Goal: Information Seeking & Learning: Learn about a topic

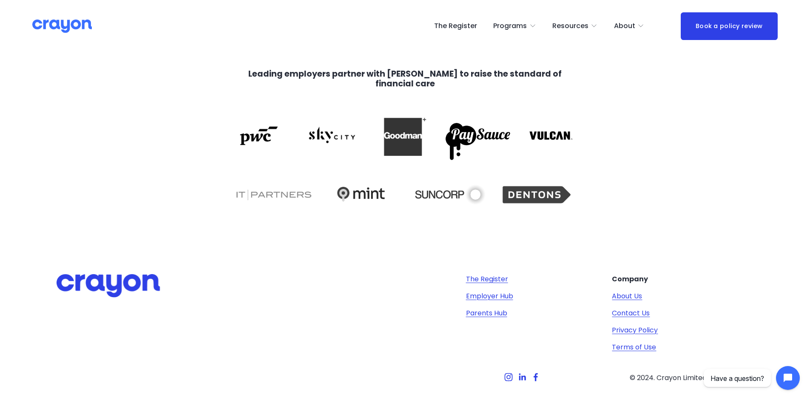
scroll to position [1760, 0]
click at [499, 295] on link "Employer Hub" at bounding box center [489, 296] width 47 height 10
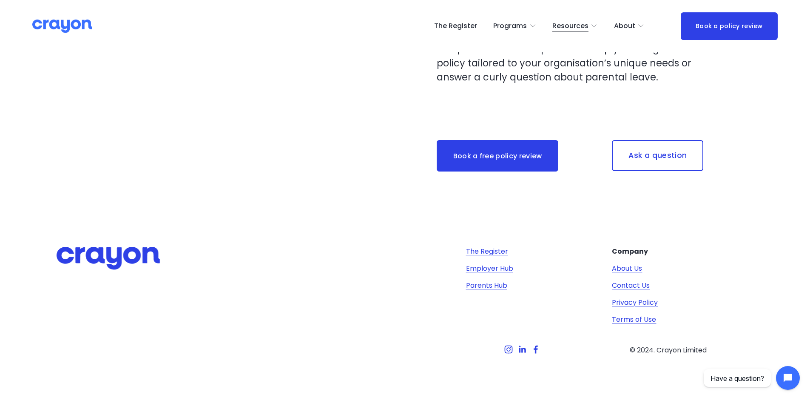
scroll to position [2742, 0]
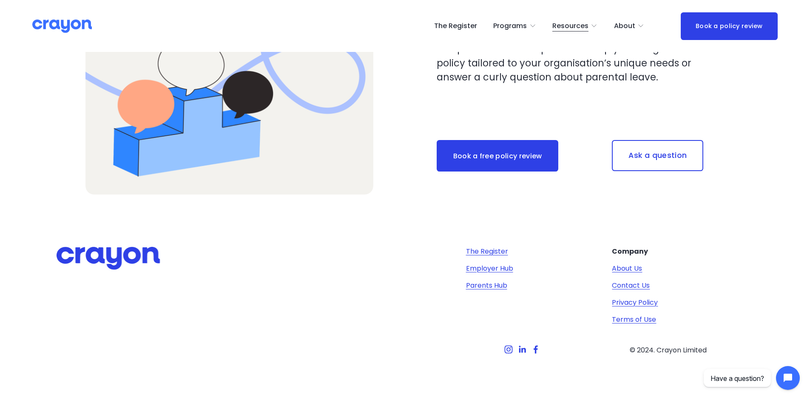
click at [467, 22] on link "The Register" at bounding box center [455, 26] width 43 height 14
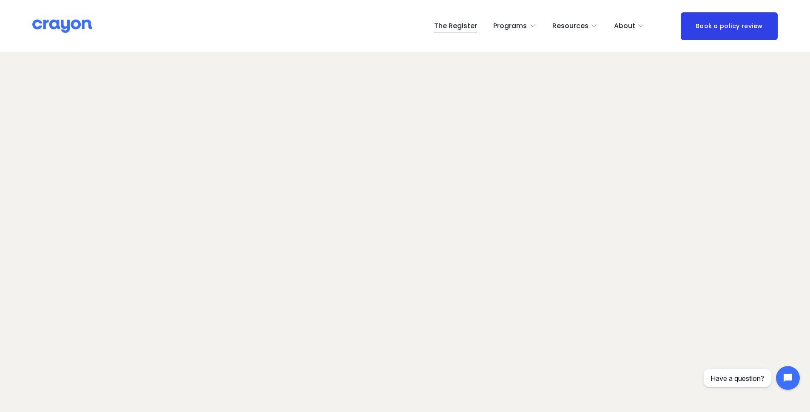
click at [0, 0] on span "About Us" at bounding box center [0, 0] width 0 height 0
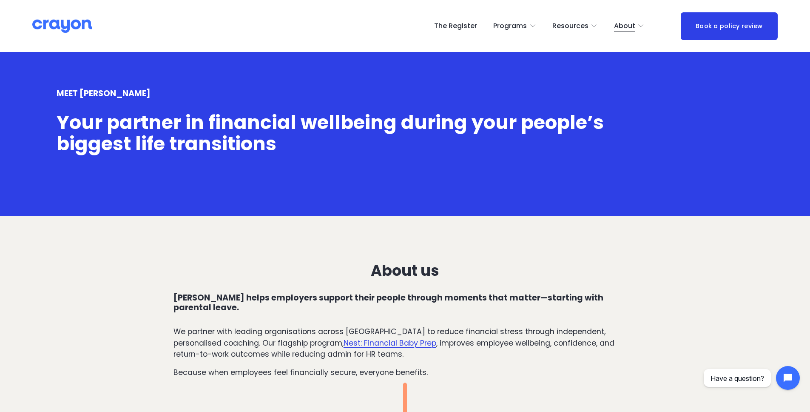
click at [365, 338] on link "Nest: Financial Baby Prep" at bounding box center [390, 343] width 93 height 10
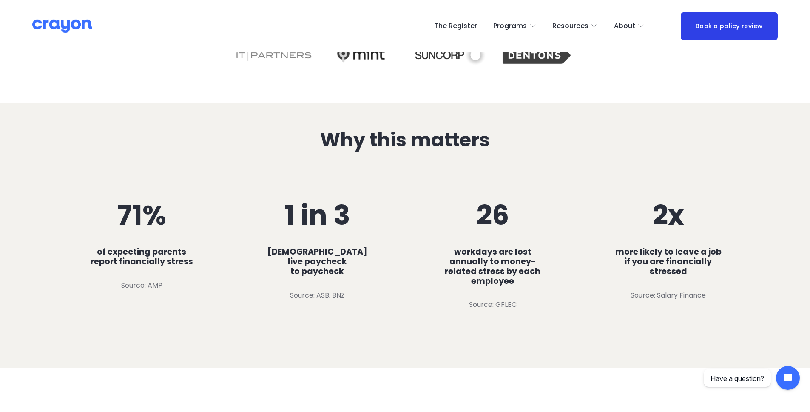
scroll to position [150, 0]
